Goal: Transaction & Acquisition: Purchase product/service

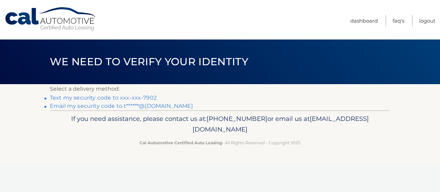
click at [124, 98] on link "Text my security code to xxx-xxx-7902" at bounding box center [103, 98] width 107 height 7
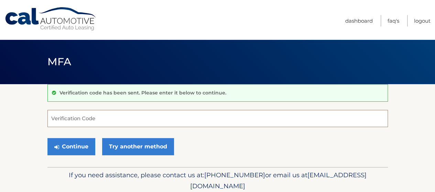
click at [80, 119] on input "Verification Code" at bounding box center [217, 118] width 340 height 17
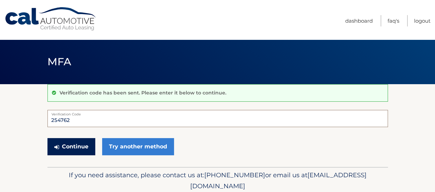
type input "254762"
click at [72, 144] on button "Continue" at bounding box center [71, 146] width 48 height 17
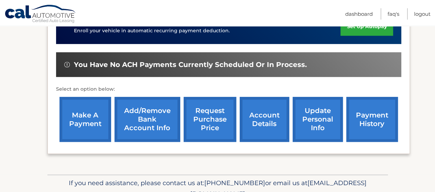
scroll to position [189, 0]
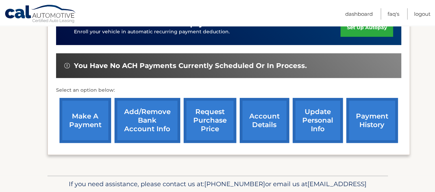
click at [88, 120] on link "make a payment" at bounding box center [85, 120] width 52 height 45
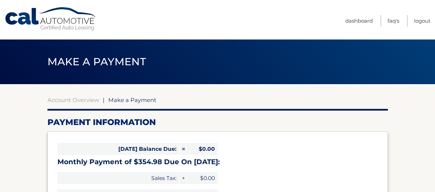
select select "OWU0YTAxY2QtNGI2OS00YTYyLWIxMjktZDdlZTQ2M2EyNTlk"
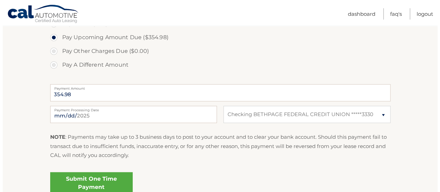
scroll to position [239, 0]
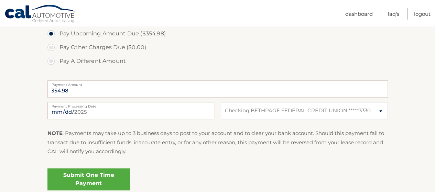
click at [97, 176] on link "Submit One Time Payment" at bounding box center [88, 179] width 83 height 22
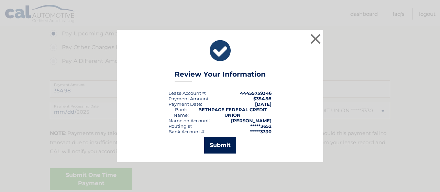
click at [226, 146] on button "Submit" at bounding box center [220, 145] width 32 height 17
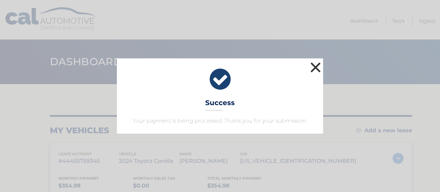
click at [317, 66] on button "×" at bounding box center [316, 68] width 14 height 14
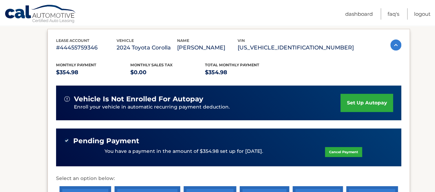
scroll to position [106, 0]
